Goal: Task Accomplishment & Management: Use online tool/utility

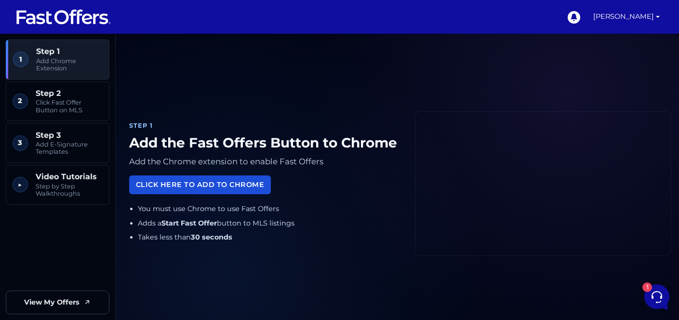
click at [182, 185] on link "Click Here to Add to Chrome" at bounding box center [200, 184] width 142 height 19
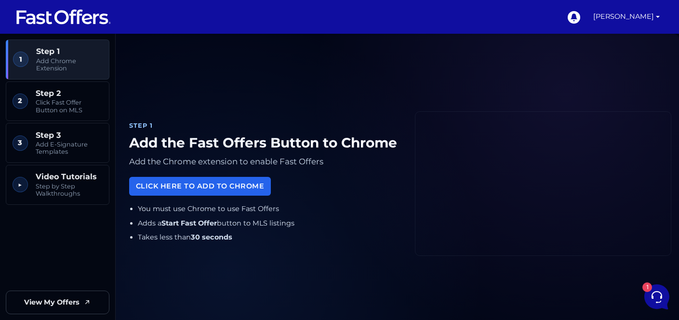
click at [65, 24] on img at bounding box center [63, 17] width 96 height 18
click at [643, 13] on link "[PERSON_NAME]" at bounding box center [626, 17] width 74 height 34
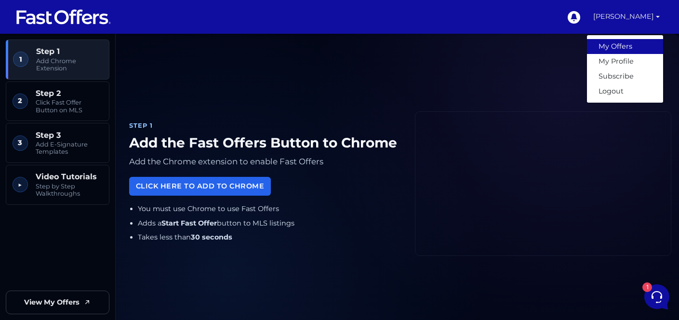
click at [629, 45] on link "My Offers" at bounding box center [625, 46] width 76 height 15
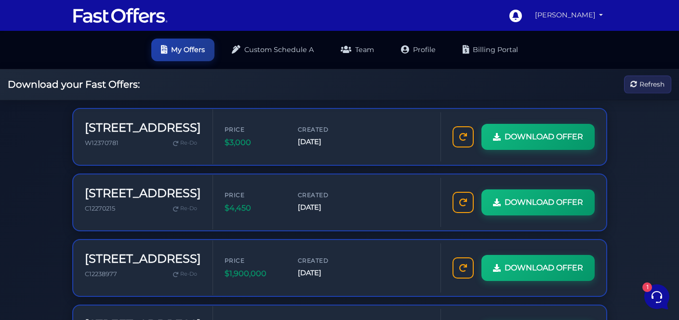
click at [581, 8] on link "[PERSON_NAME]" at bounding box center [569, 15] width 76 height 19
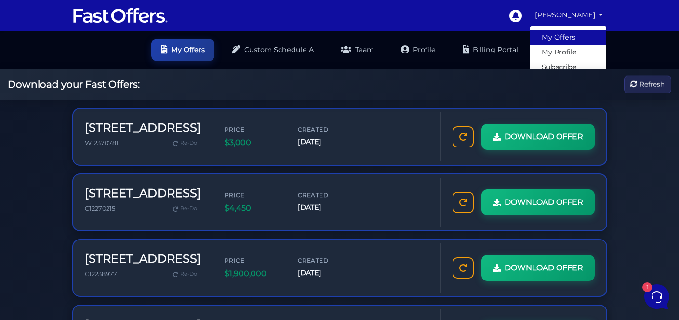
click at [559, 34] on link "My Offers" at bounding box center [568, 37] width 76 height 15
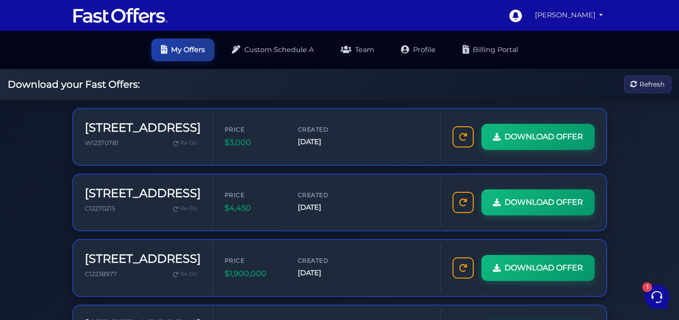
click at [589, 17] on link "[PERSON_NAME]" at bounding box center [569, 15] width 76 height 19
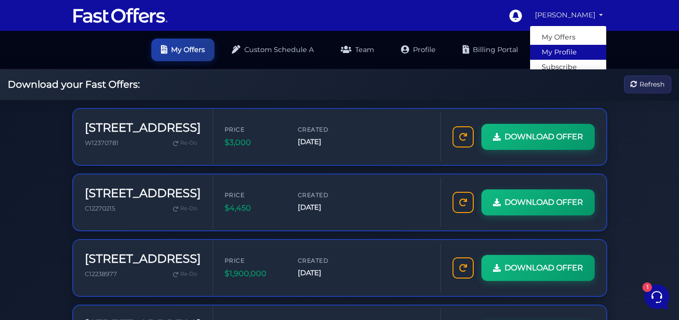
click at [576, 48] on link "My Profile" at bounding box center [568, 52] width 76 height 15
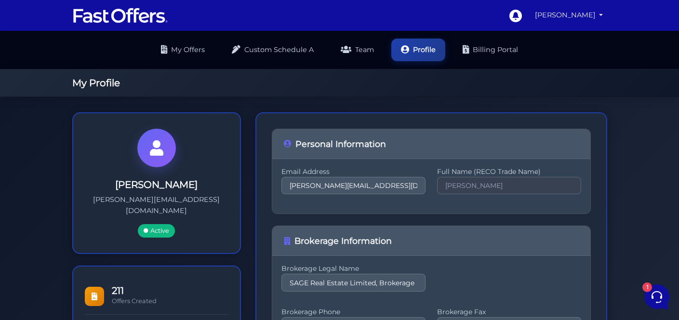
click at [575, 13] on link "[PERSON_NAME]" at bounding box center [569, 15] width 76 height 19
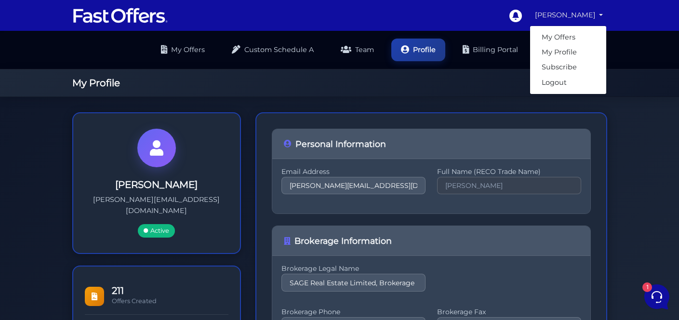
click at [384, 83] on h1 "My Profile" at bounding box center [339, 83] width 535 height 12
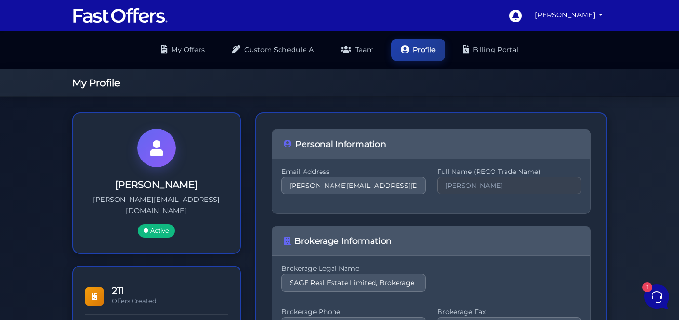
click at [120, 13] on img at bounding box center [120, 15] width 96 height 18
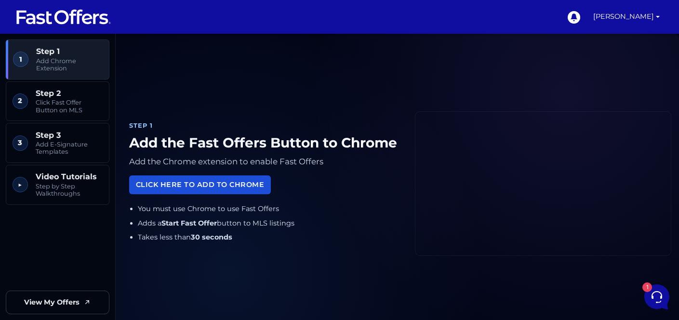
click at [205, 186] on link "Click Here to Add to Chrome" at bounding box center [200, 184] width 142 height 19
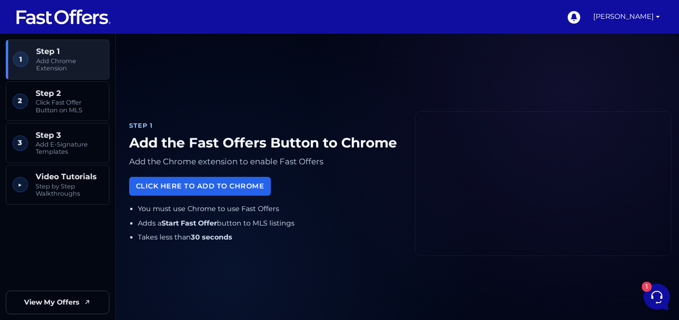
click at [648, 297] on icon at bounding box center [655, 295] width 25 height 25
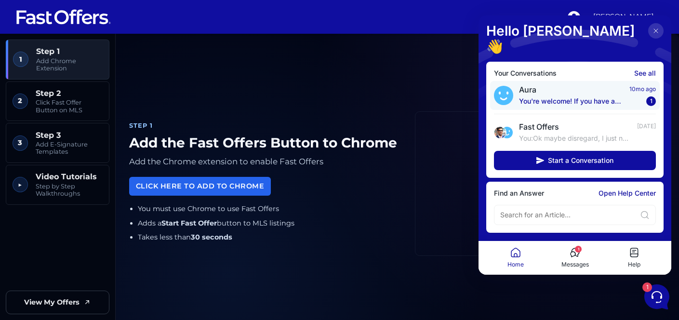
click at [577, 85] on span "Aura" at bounding box center [571, 90] width 104 height 10
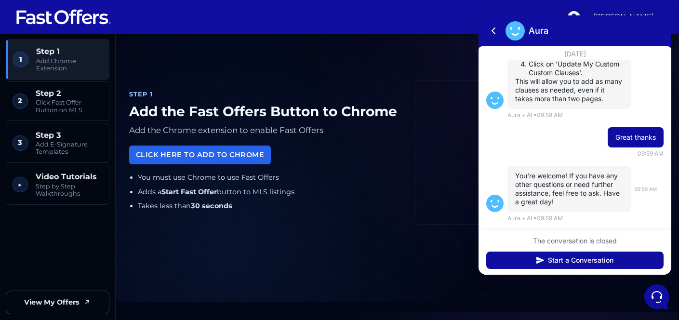
scroll to position [38, 0]
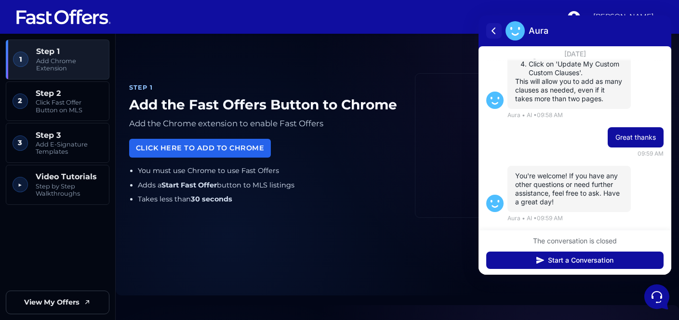
click at [495, 28] on icon at bounding box center [493, 31] width 3 height 6
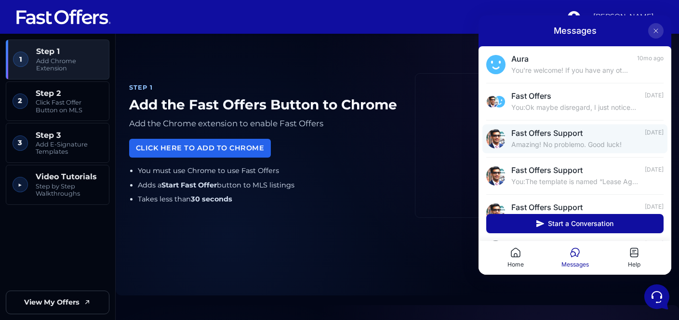
scroll to position [0, 0]
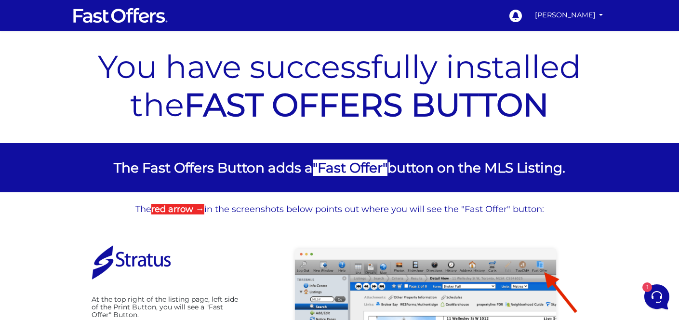
click at [402, 74] on p "You have successfully installed the FAST OFFERS BUTTON" at bounding box center [339, 86] width 510 height 76
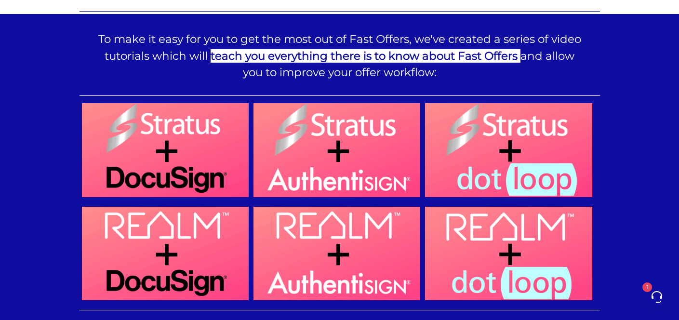
scroll to position [743, 0]
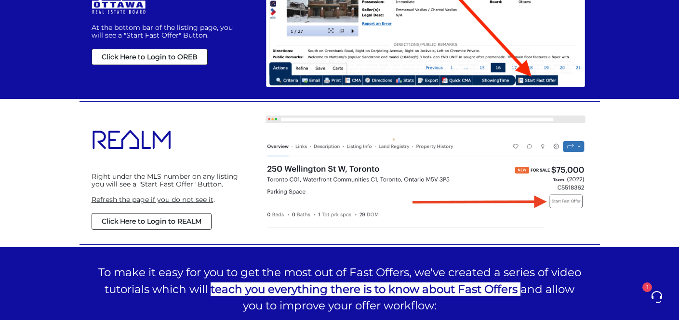
click at [651, 280] on div "To make it easy for you to get the most out of Fast Offers, we've created a ser…" at bounding box center [339, 286] width 679 height 79
click at [646, 285] on span "1" at bounding box center [646, 286] width 10 height 10
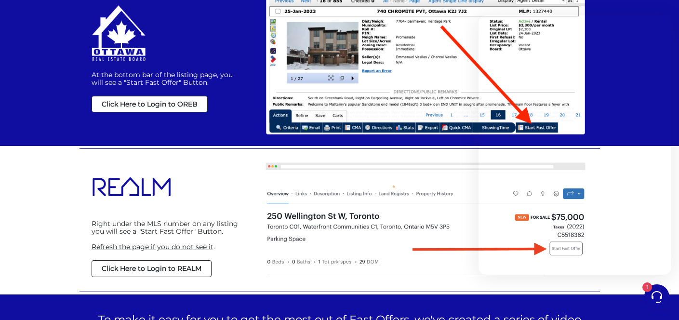
scroll to position [685, 0]
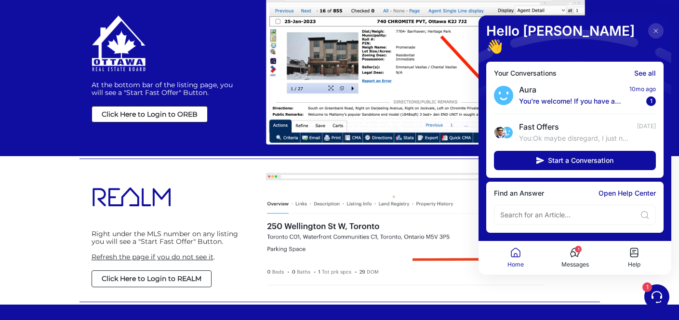
click at [578, 261] on p "Messages" at bounding box center [574, 264] width 27 height 9
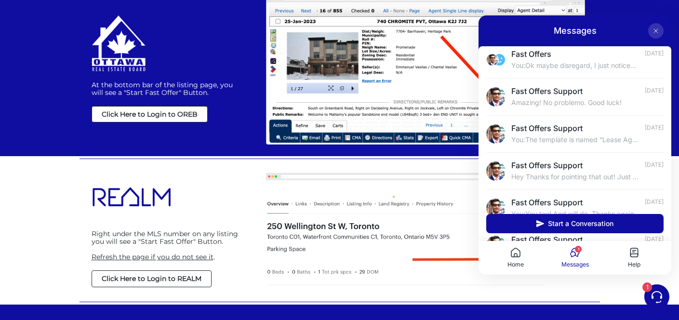
scroll to position [0, 0]
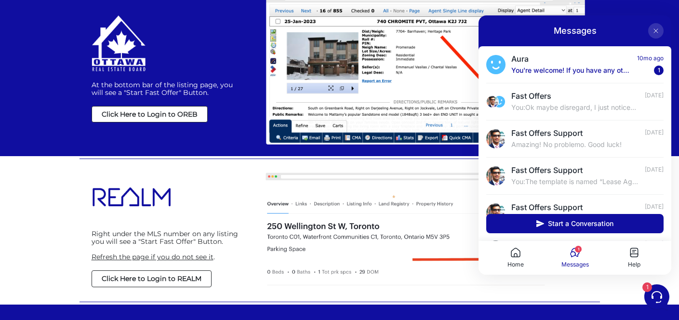
click at [659, 30] on button at bounding box center [655, 30] width 15 height 15
